Goal: Complete application form: Complete application form

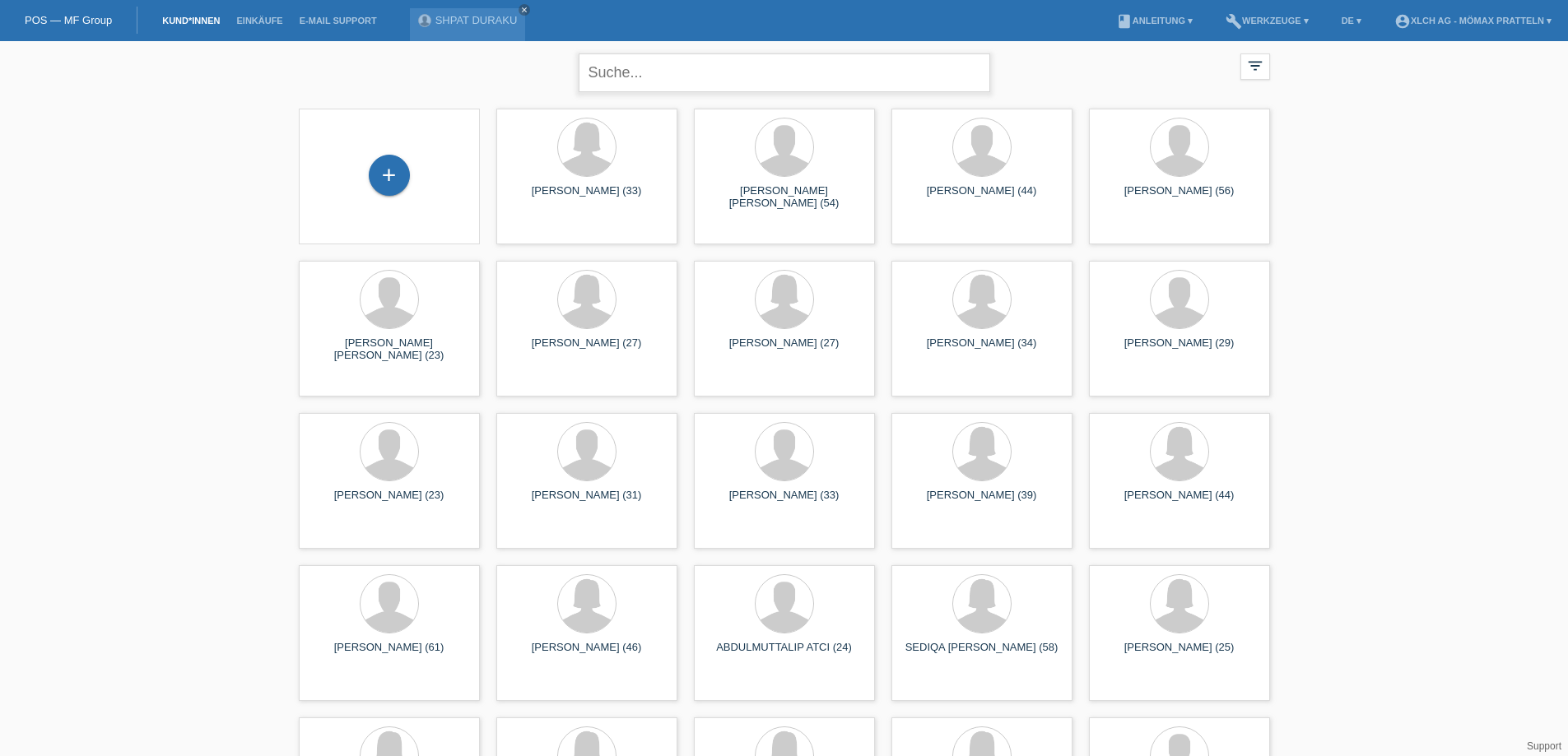
click at [704, 61] on input "text" at bounding box center [784, 72] width 411 height 39
type input "e"
type input "d"
type input "Demiri"
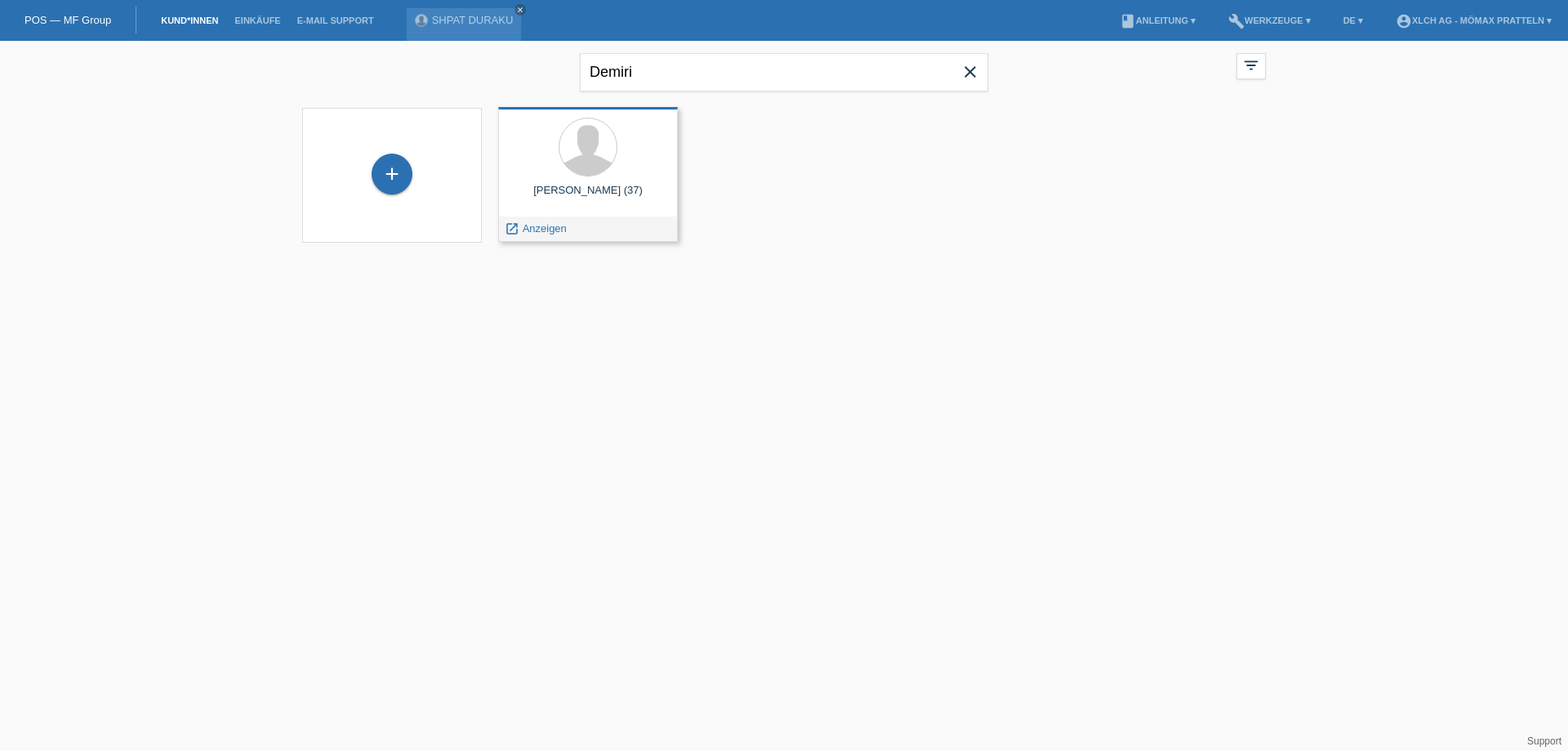
click at [559, 173] on div at bounding box center [588, 148] width 153 height 61
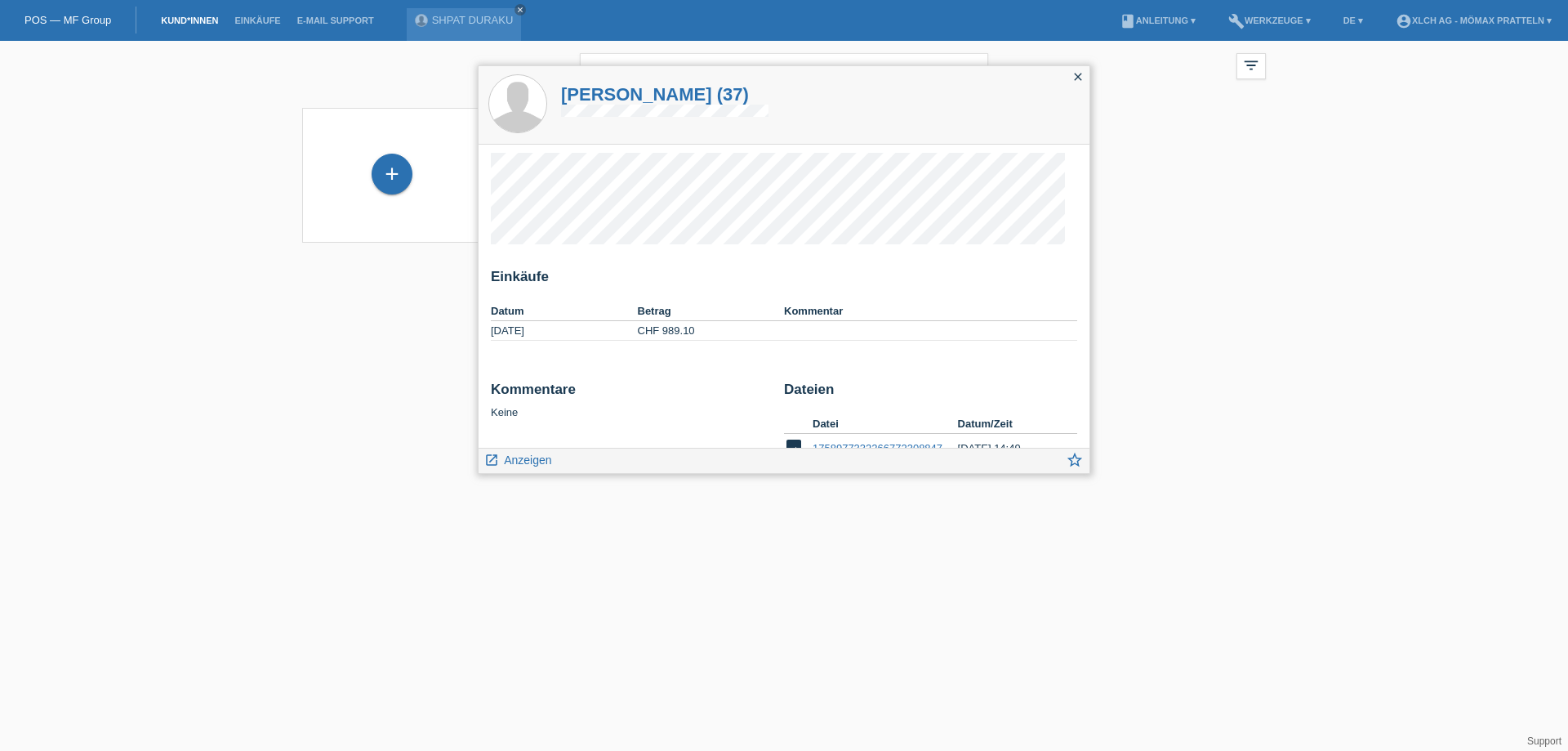
click at [1076, 73] on icon "close" at bounding box center [1078, 76] width 13 height 13
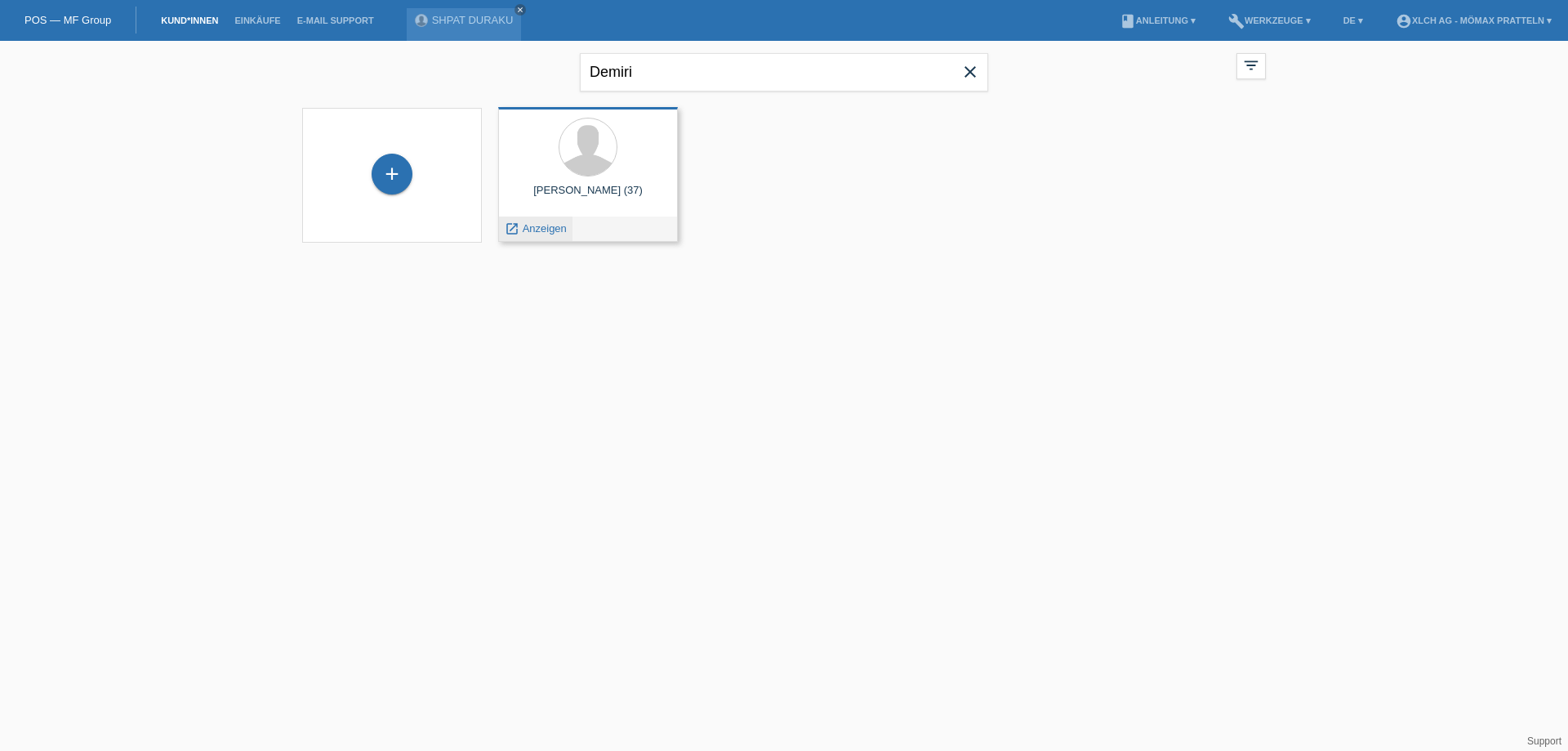
click at [547, 231] on span "Anzeigen" at bounding box center [544, 229] width 44 height 13
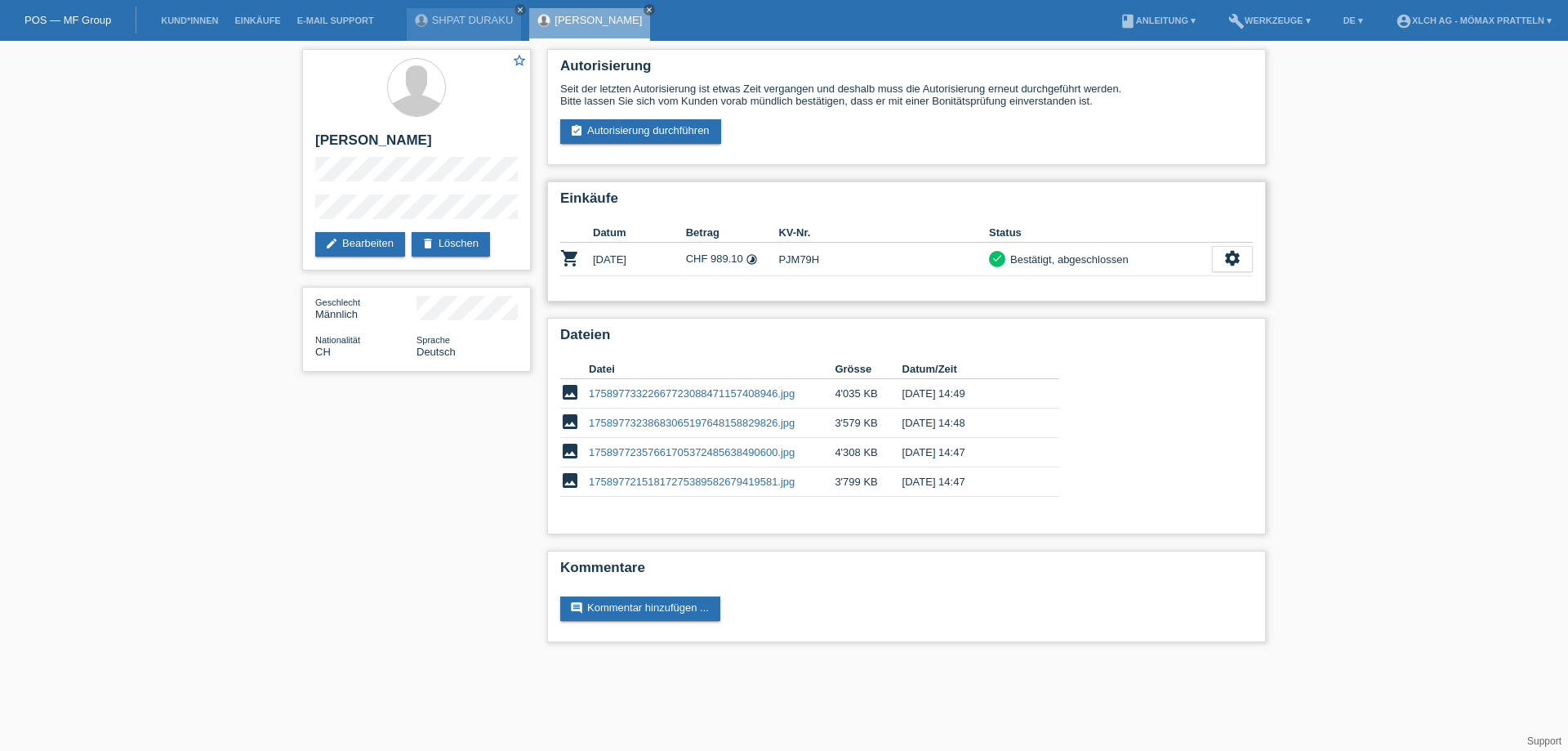
drag, startPoint x: 810, startPoint y: 258, endPoint x: 779, endPoint y: 264, distance: 31.6
click at [779, 264] on td "PJM79H" at bounding box center [884, 258] width 211 height 33
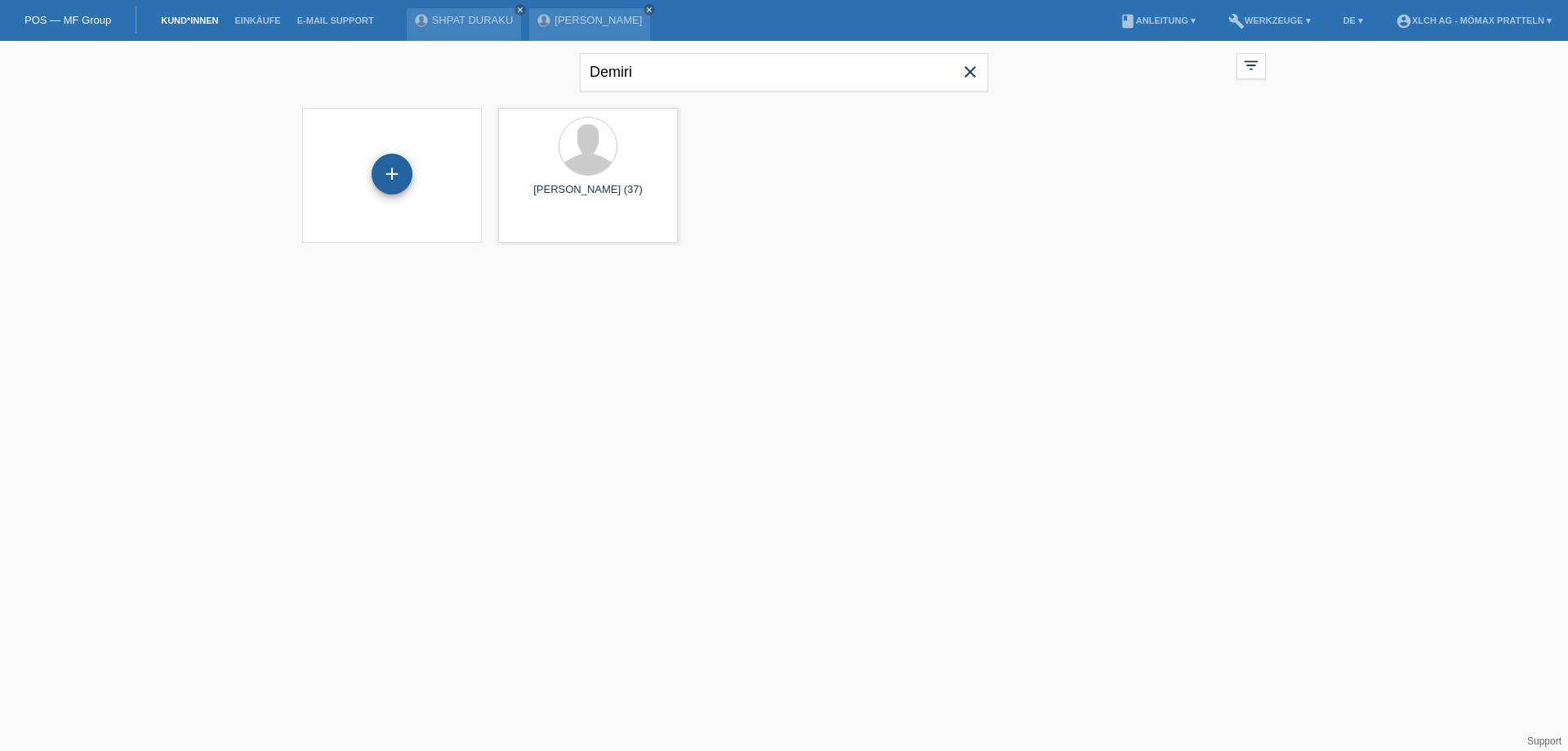
click at [388, 165] on div "+" at bounding box center [392, 174] width 41 height 41
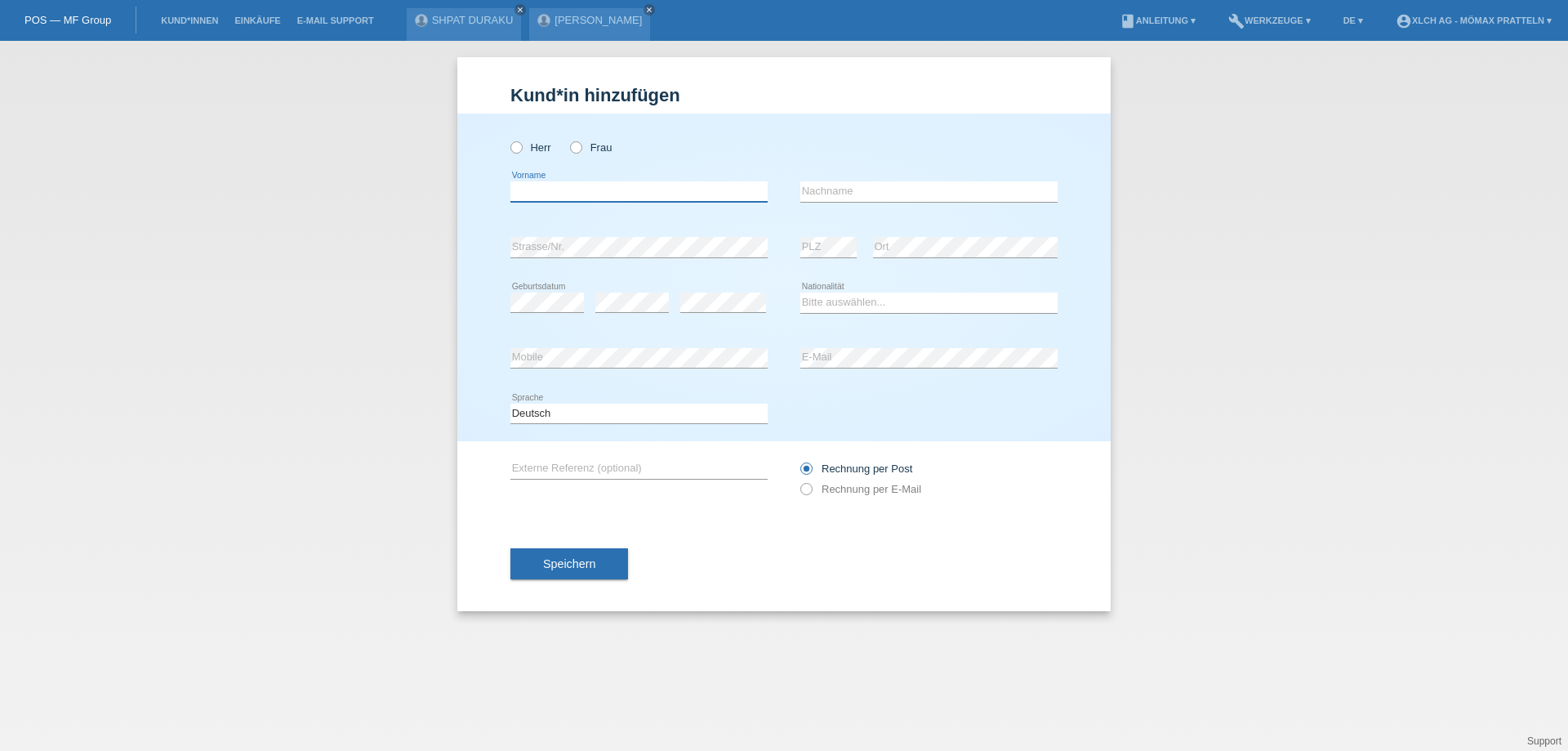
click at [561, 195] on input "text" at bounding box center [639, 191] width 257 height 21
click at [508, 139] on icon at bounding box center [508, 139] width 0 height 0
click at [516, 150] on input "Herr" at bounding box center [516, 147] width 11 height 11
radio input "true"
click at [607, 196] on input "text" at bounding box center [639, 191] width 257 height 21
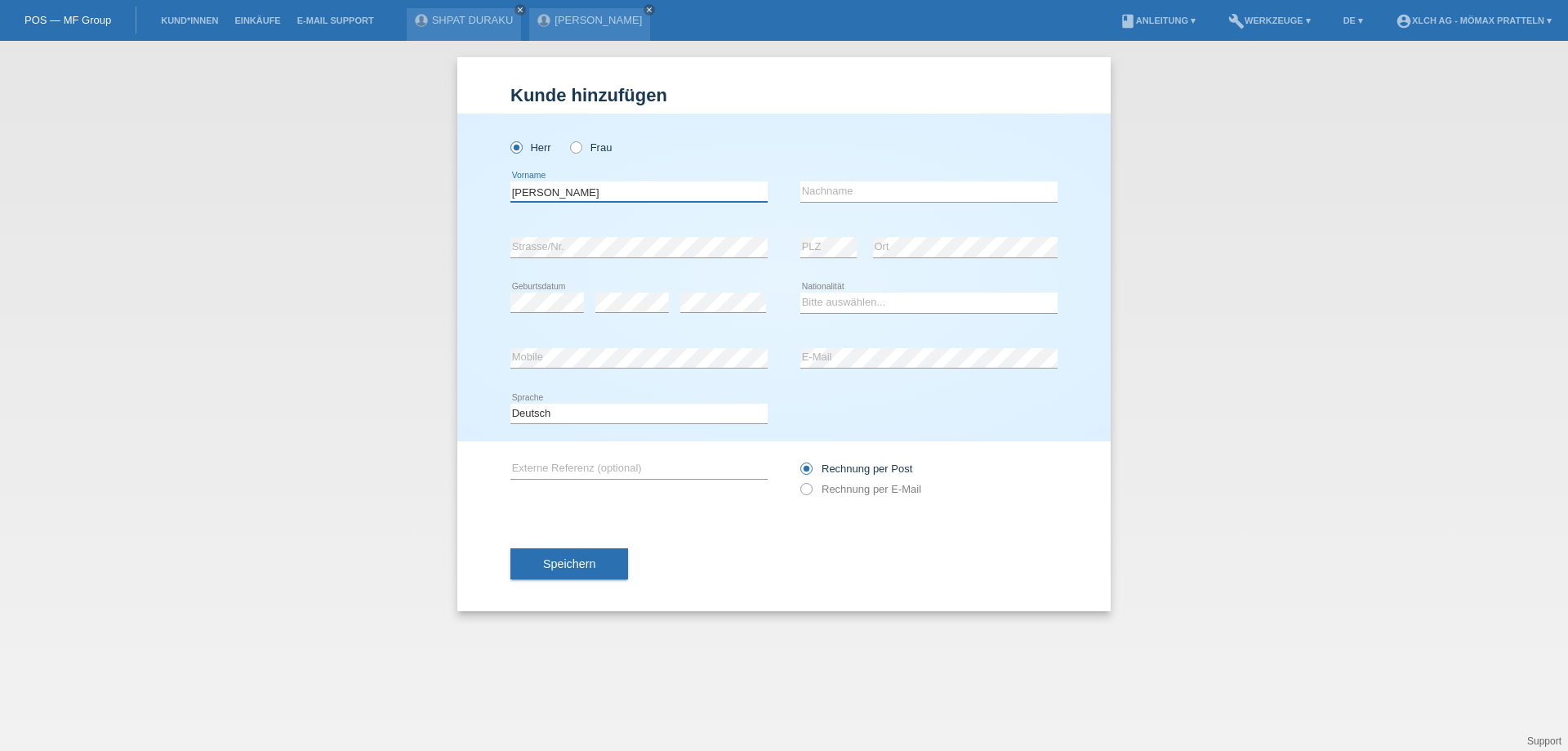
type input "[PERSON_NAME]"
click at [860, 188] on input "text" at bounding box center [928, 191] width 257 height 21
type input "[PERSON_NAME]"
click at [928, 285] on div "Bitte auswählen... Schweiz Deutschland Liechtenstein Österreich ------------ Af…" at bounding box center [928, 303] width 257 height 56
click at [921, 293] on select "Bitte auswählen... Schweiz Deutschland Liechtenstein Österreich ------------ Af…" at bounding box center [928, 302] width 257 height 20
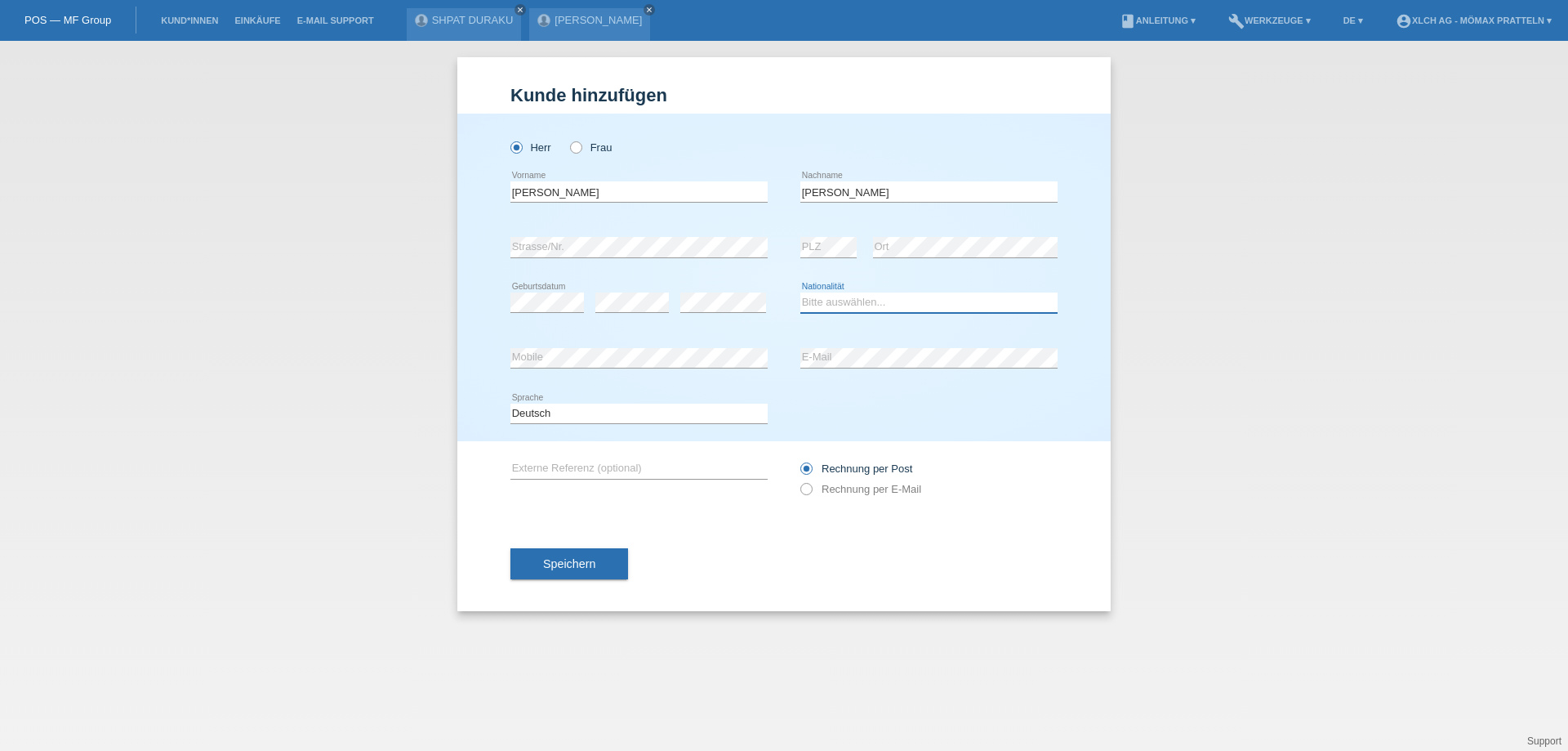
select select "LK"
click at [800, 293] on select "Bitte auswählen... Schweiz Deutschland Liechtenstein Österreich ------------ Af…" at bounding box center [928, 302] width 257 height 20
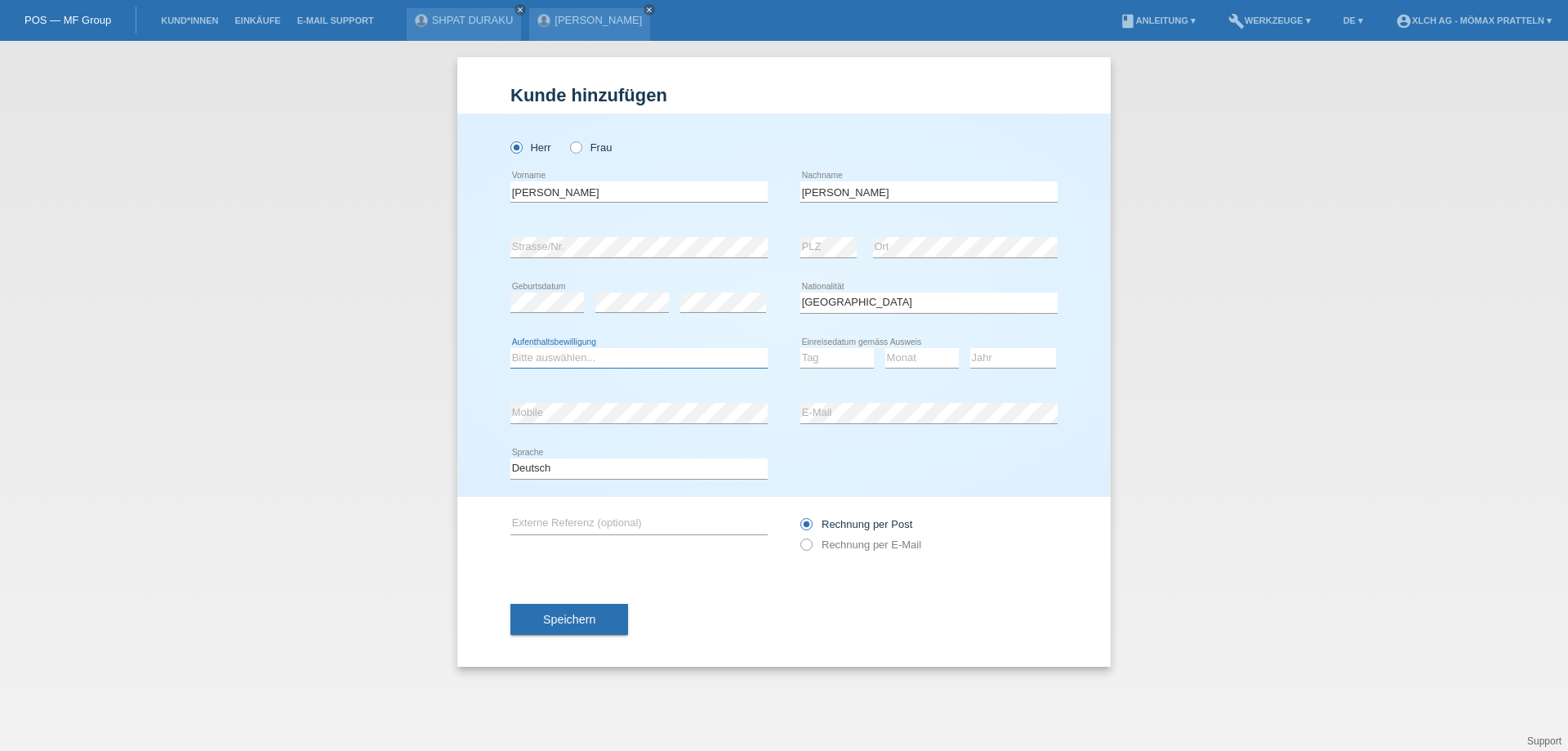
click at [699, 365] on select "Bitte auswählen... C B B - Flüchtlingsstatus Andere" at bounding box center [639, 358] width 257 height 20
select select "B"
click at [510, 348] on select "Bitte auswählen... C B B - Flüchtlingsstatus Andere" at bounding box center [639, 358] width 257 height 20
click at [836, 366] on select "Tag 01 02 03 04 05 06 07 08 09 10 11" at bounding box center [837, 358] width 74 height 20
select select "03"
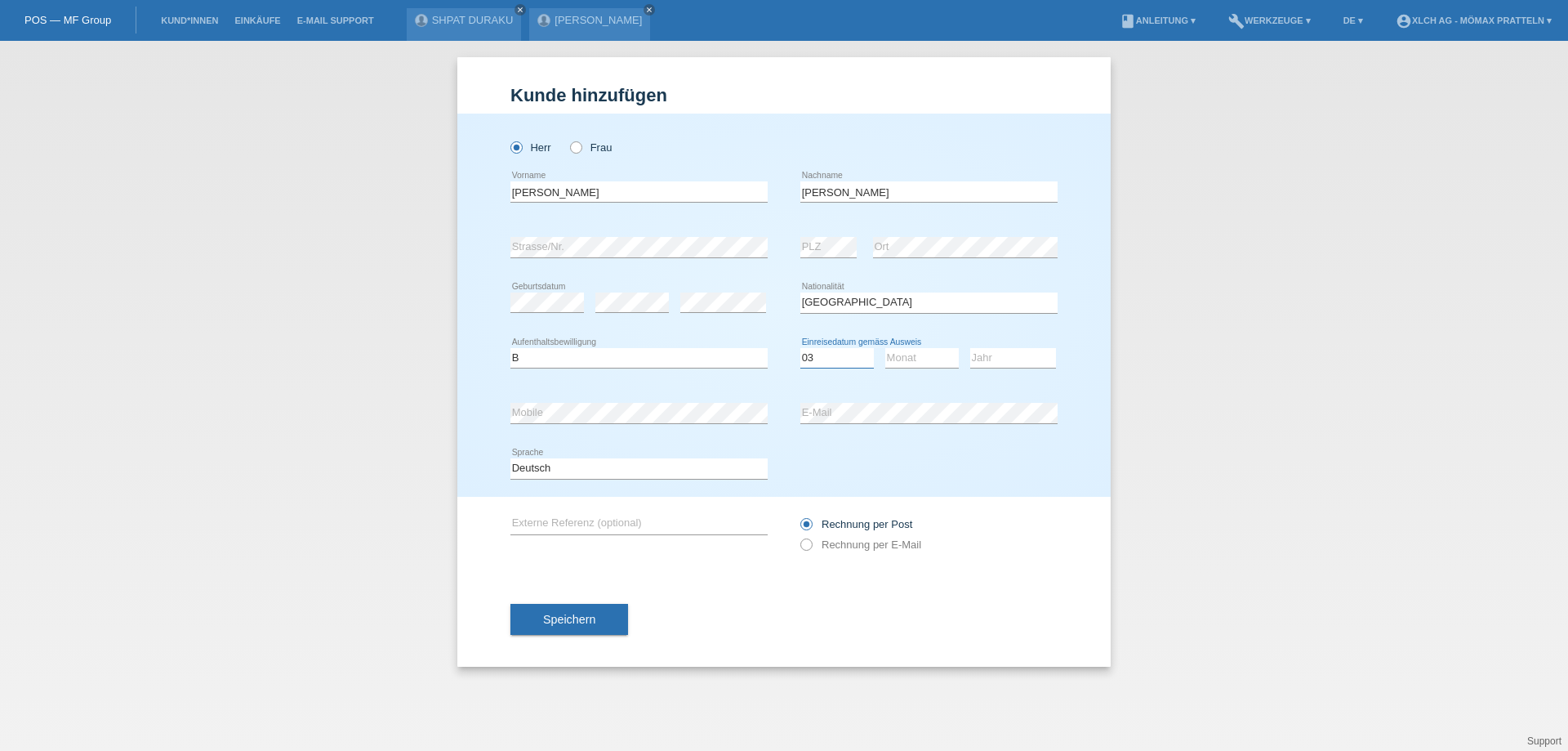
click at [800, 348] on select "Tag 01 02 03 04 05 06 07 08 09 10 11" at bounding box center [837, 358] width 74 height 20
click at [905, 366] on select "Monat 01 02 03 04 05 06 07 08 09 10 11" at bounding box center [922, 358] width 74 height 20
select select "04"
click at [885, 348] on select "Monat 01 02 03 04 05 06 07 08 09 10 11" at bounding box center [922, 358] width 74 height 20
click at [1013, 368] on icon at bounding box center [1014, 368] width 86 height 1
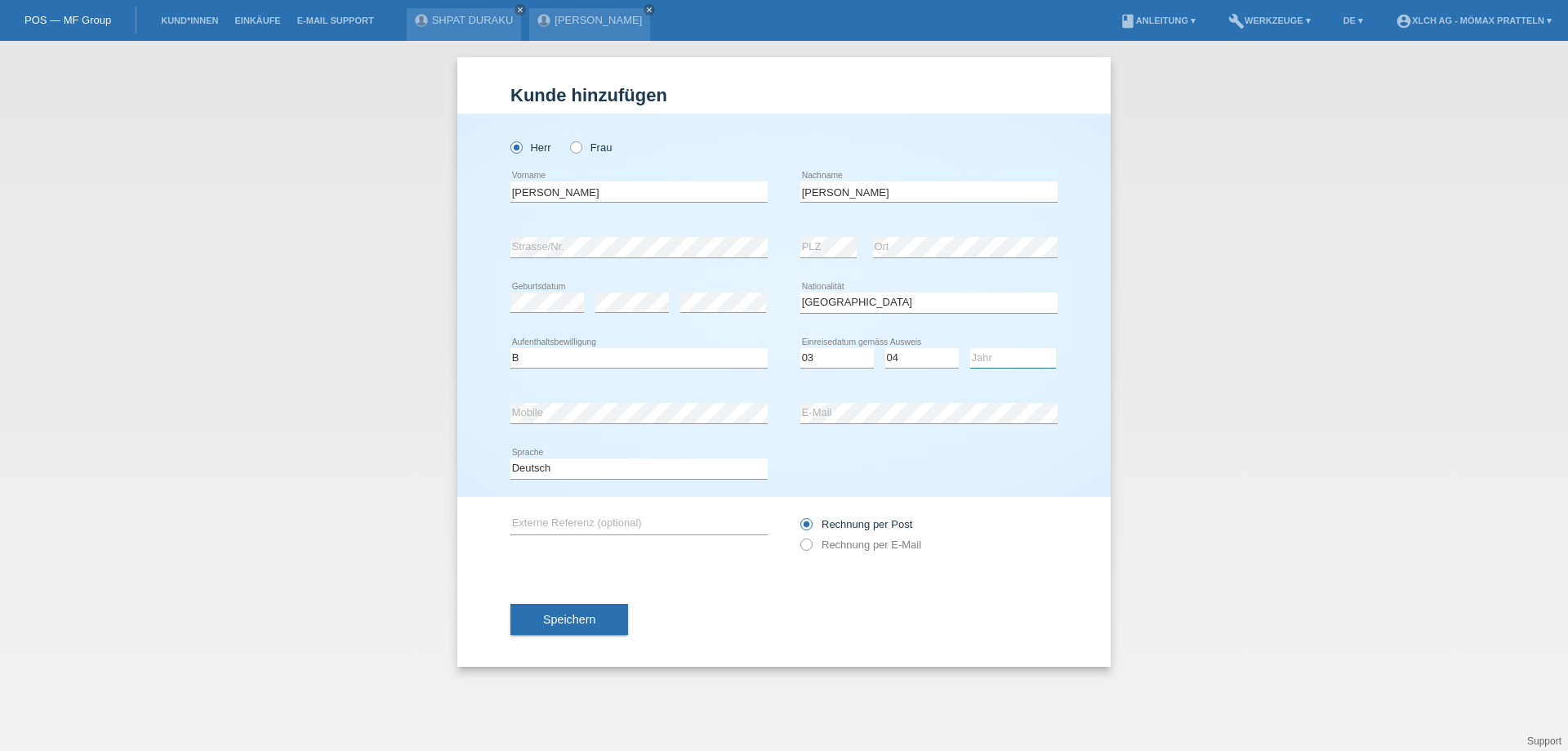
click at [1015, 356] on select "Jahr 2025 2024 2023 2022 2021 2020 2019 2018 2017 2016 2015 2014 2013 2012 2011…" at bounding box center [1014, 358] width 86 height 20
select select "2019"
click at [971, 348] on select "Jahr 2025 2024 2023 2022 2021 2020 2019 2018 2017 2016 2015 2014 2013 2012 2011…" at bounding box center [1014, 358] width 86 height 20
click at [601, 621] on button "Speichern" at bounding box center [569, 619] width 118 height 31
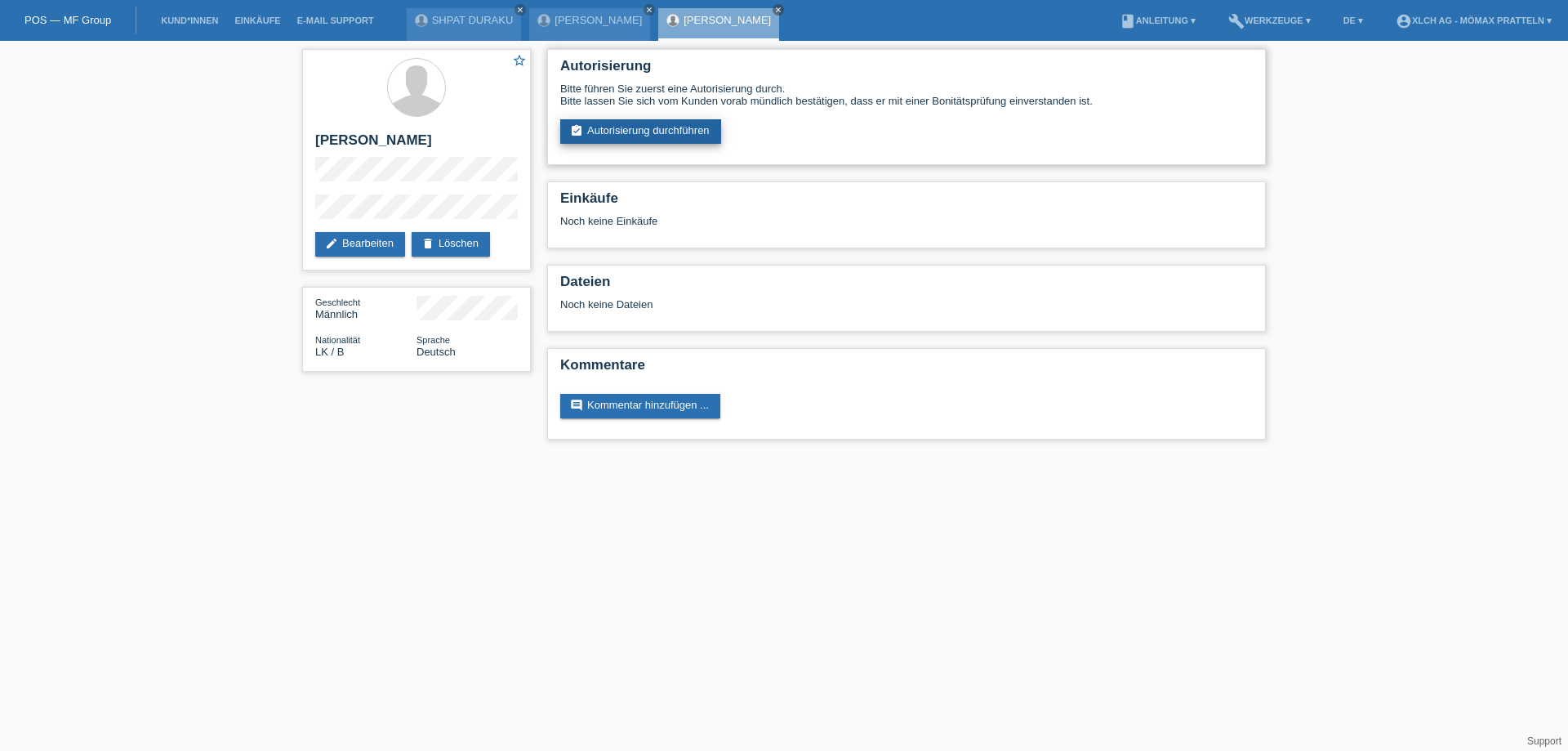
click at [616, 124] on link "assignment_turned_in Autorisierung durchführen" at bounding box center [640, 131] width 161 height 24
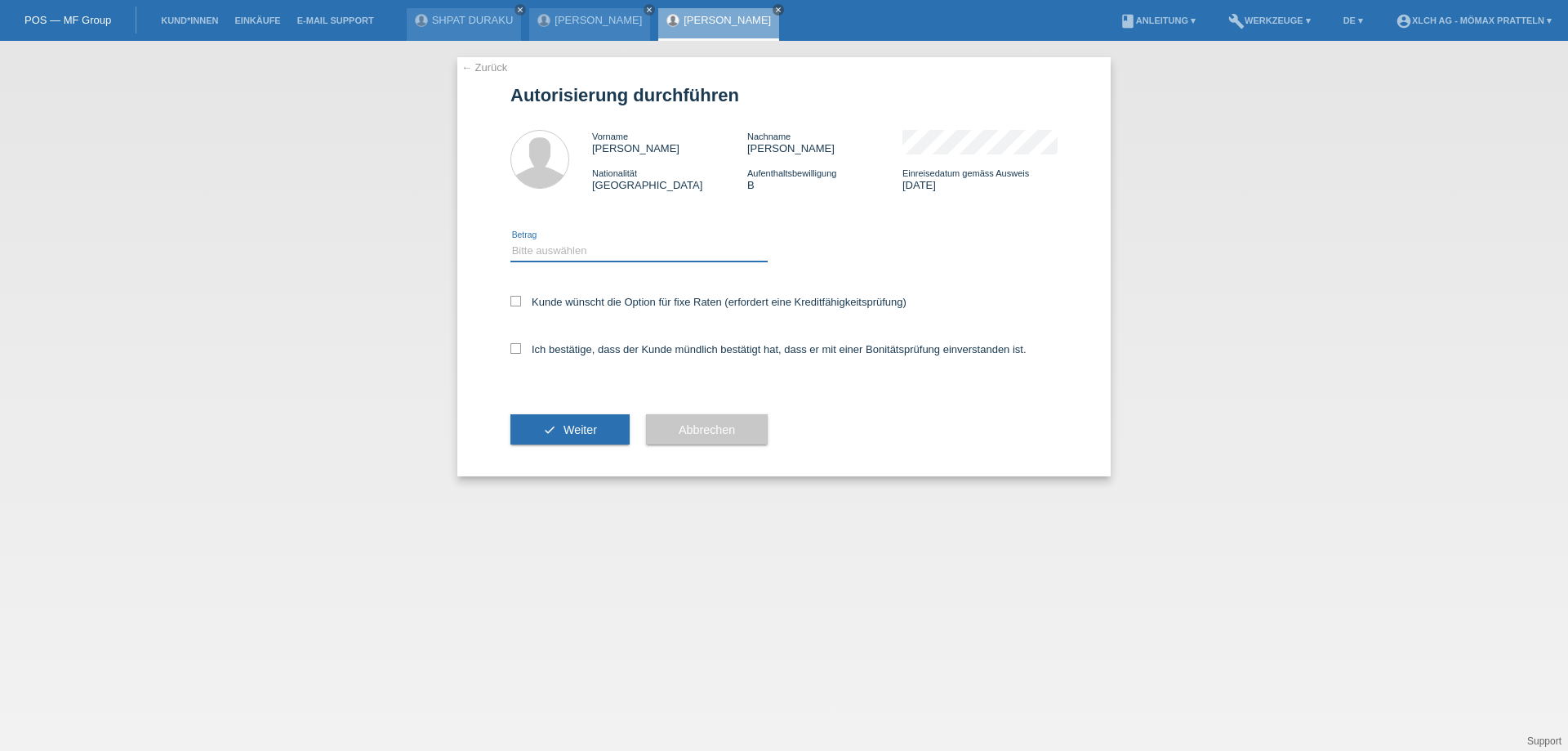
click at [590, 255] on select "Bitte auswählen CHF 1.00 - CHF 499.00 CHF 500.00 - CHF 1'999.00 CHF 2'000.00 - …" at bounding box center [639, 251] width 257 height 20
select select "2"
click at [510, 241] on select "Bitte auswählen CHF 1.00 - CHF 499.00 CHF 500.00 - CHF 1'999.00 CHF 2'000.00 - …" at bounding box center [639, 251] width 257 height 20
click at [649, 298] on label "Kunde wünscht die Option für fixe Raten (erfordert eine Kreditfähigkeitsprüfung)" at bounding box center [709, 302] width 396 height 13
click at [521, 298] on input "Kunde wünscht die Option für fixe Raten (erfordert eine Kreditfähigkeitsprüfung)" at bounding box center [516, 301] width 11 height 11
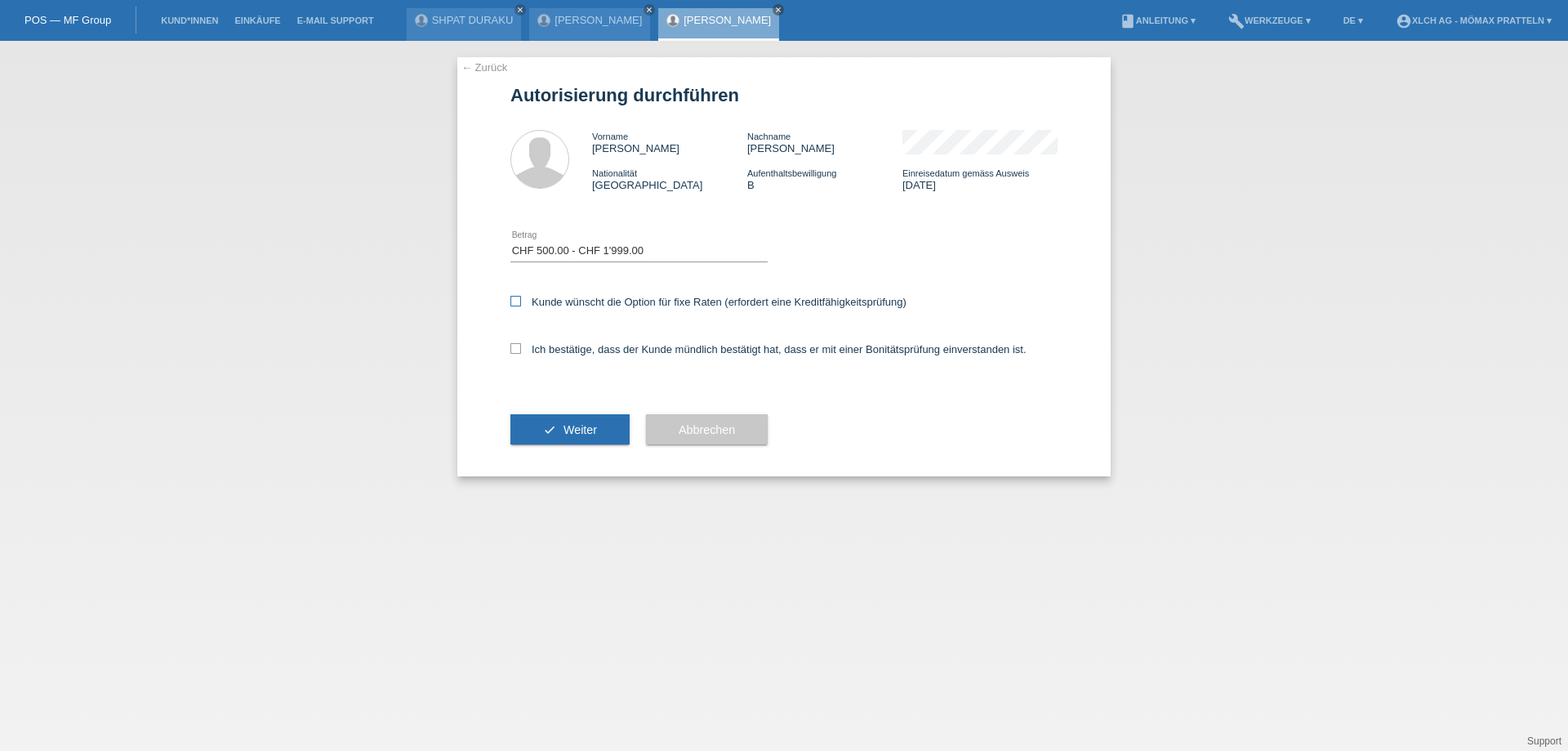
checkbox input "true"
click at [647, 350] on label "Ich bestätige, dass der Kunde mündlich bestätigt hat, dass er mit einer Bonität…" at bounding box center [768, 349] width 516 height 13
click at [521, 350] on input "Ich bestätige, dass der Kunde mündlich bestätigt hat, dass er mit einer Bonität…" at bounding box center [516, 348] width 11 height 11
checkbox input "true"
click at [577, 424] on span "Weiter" at bounding box center [579, 430] width 33 height 13
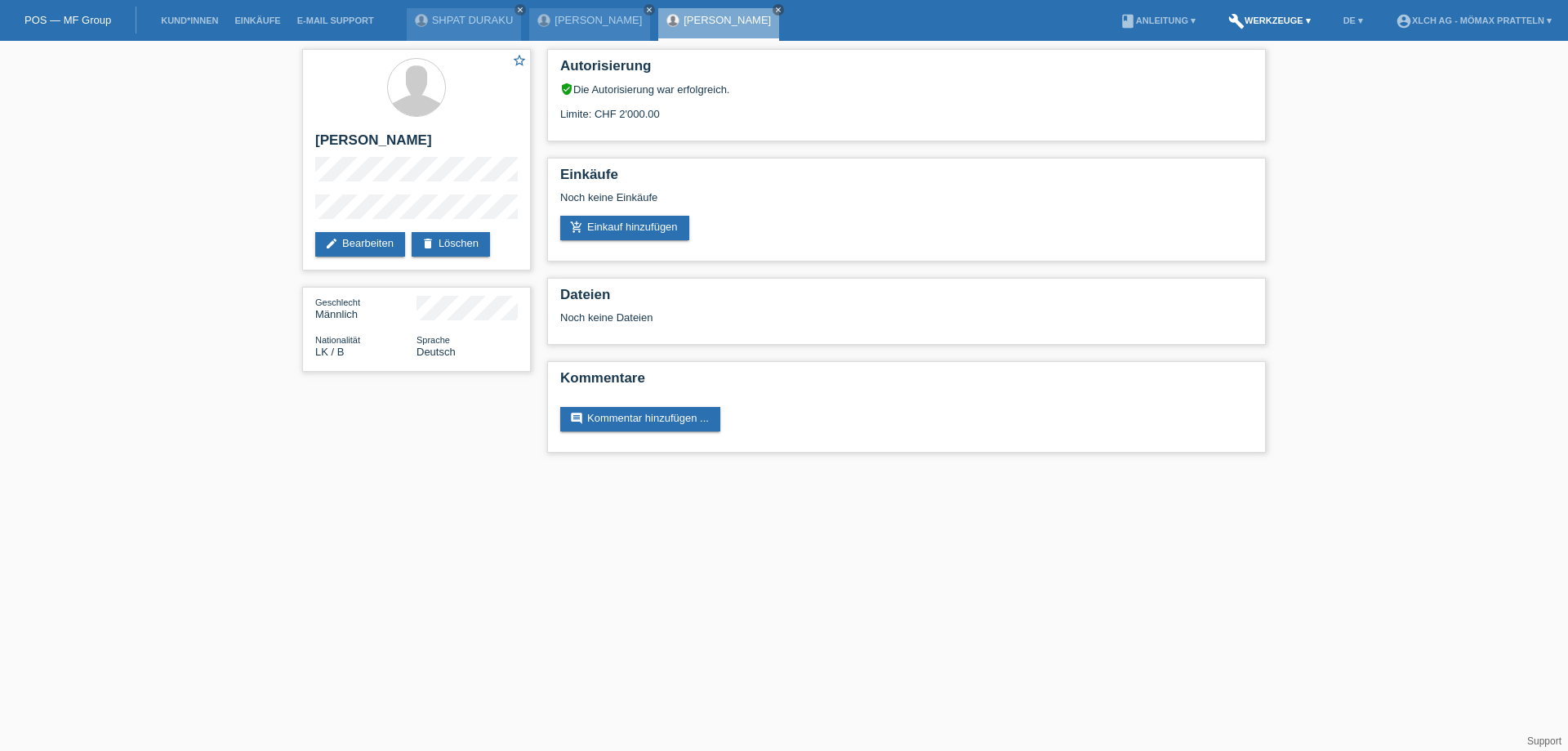
click at [1255, 16] on link "build Werkzeuge ▾" at bounding box center [1269, 20] width 99 height 10
click at [1249, 63] on span "Raten-Kalkulator" at bounding box center [1268, 62] width 84 height 20
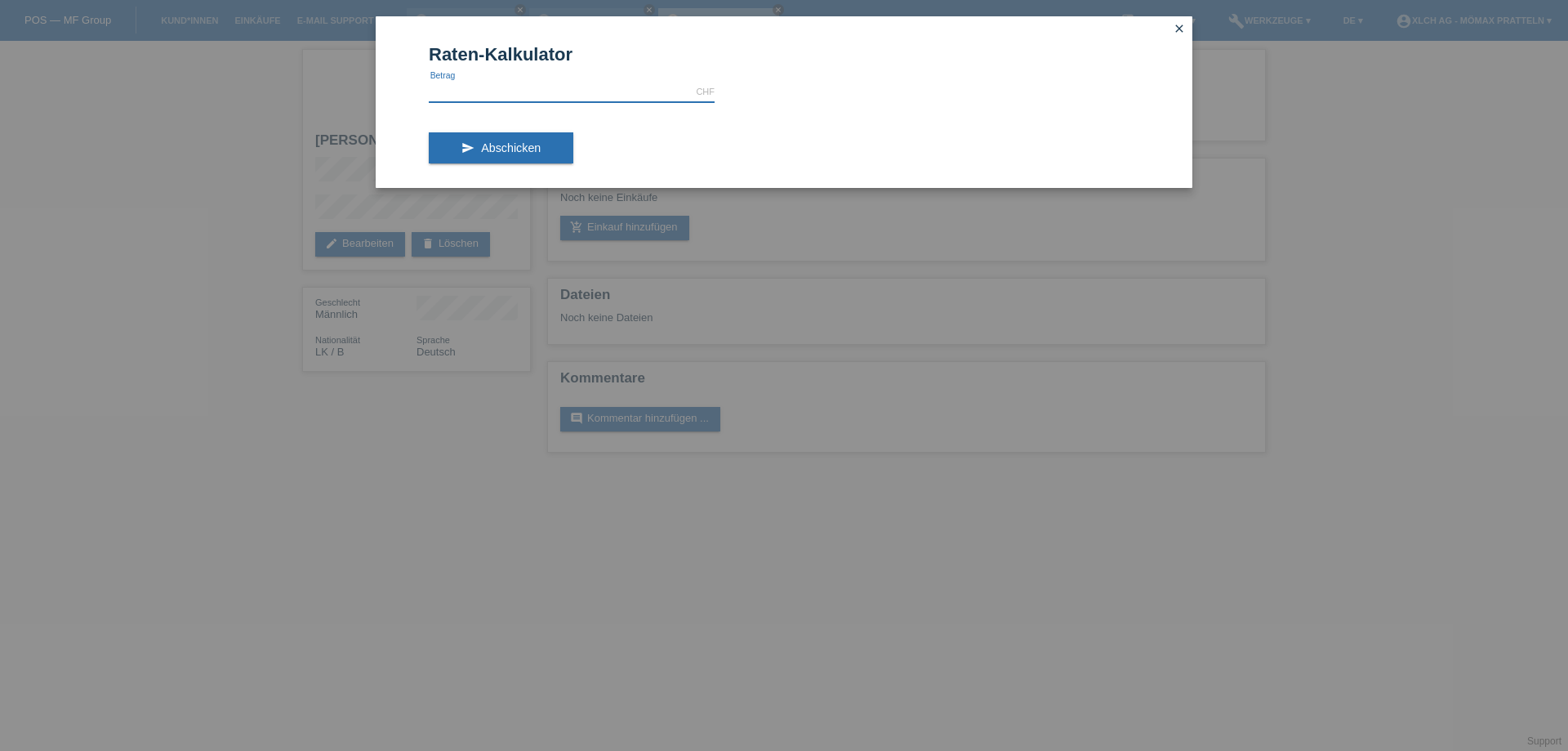
click at [465, 95] on input "text" at bounding box center [571, 92] width 286 height 21
type input "1000.00"
